Goal: Navigation & Orientation: Understand site structure

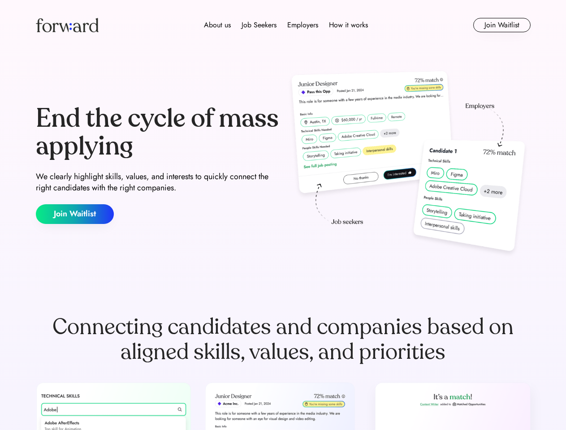
click at [283, 215] on div "End the cycle of mass applying We clearly highlight skills, values, and interes…" at bounding box center [283, 164] width 495 height 193
click at [283, 25] on div "About us Job Seekers Employers How it works" at bounding box center [285, 25] width 353 height 11
click at [67, 25] on img at bounding box center [67, 25] width 63 height 14
click at [286, 25] on div "About us Job Seekers Employers How it works" at bounding box center [285, 25] width 353 height 11
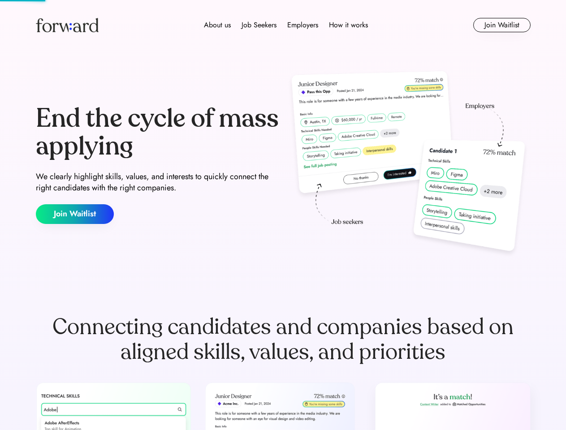
click at [217, 25] on div "About us" at bounding box center [217, 25] width 27 height 11
click at [259, 25] on div "Job Seekers" at bounding box center [259, 25] width 35 height 11
click at [303, 25] on div "Employers" at bounding box center [302, 25] width 31 height 11
click at [348, 25] on div "How it works" at bounding box center [348, 25] width 39 height 11
click at [502, 25] on button "Join Waitlist" at bounding box center [501, 25] width 57 height 14
